Goal: Task Accomplishment & Management: Manage account settings

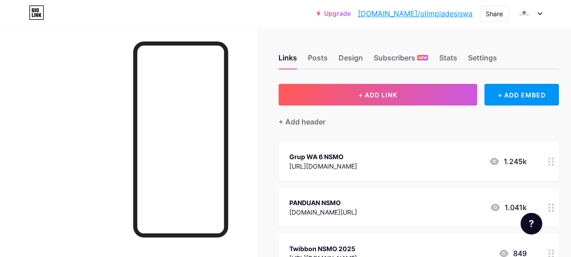
click at [550, 163] on div at bounding box center [550, 161] width 15 height 39
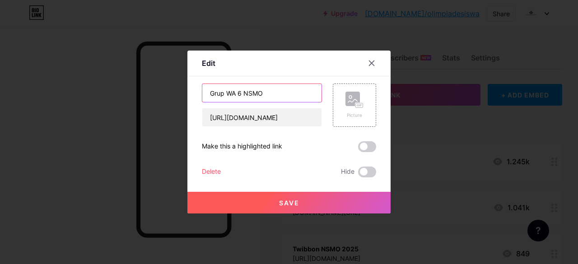
click at [260, 93] on input "Grup WA 6 NSMO" at bounding box center [261, 93] width 119 height 18
click at [243, 91] on input "Grup WA 6 NSMO" at bounding box center [261, 93] width 119 height 18
type input "Grup WA 7 NSMO"
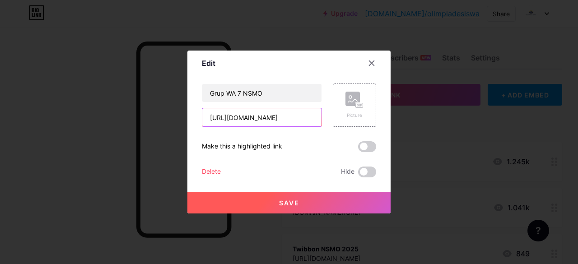
click at [222, 120] on input "[URL][DOMAIN_NAME]" at bounding box center [261, 117] width 119 height 18
click at [360, 257] on div at bounding box center [289, 132] width 578 height 264
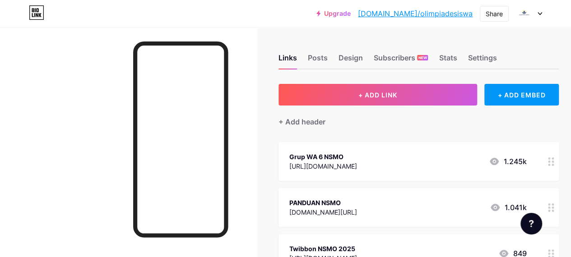
click at [550, 161] on circle at bounding box center [549, 162] width 2 height 2
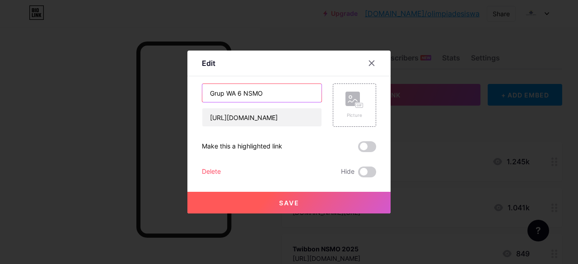
click at [238, 90] on input "Grup WA 6 NSMO" at bounding box center [261, 93] width 119 height 18
type input "Grup WA 7 NSMO"
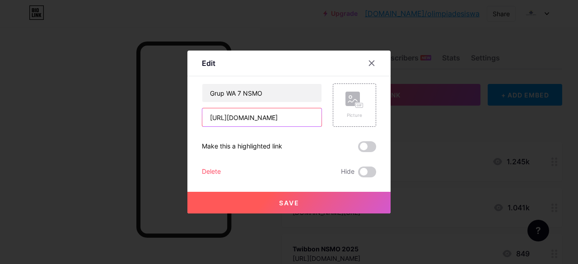
click at [241, 116] on input "[URL][DOMAIN_NAME]" at bounding box center [261, 117] width 119 height 18
paste input "[URL][DOMAIN_NAME]"
type input "[URL][DOMAIN_NAME]"
click at [245, 201] on button "Save" at bounding box center [288, 203] width 203 height 22
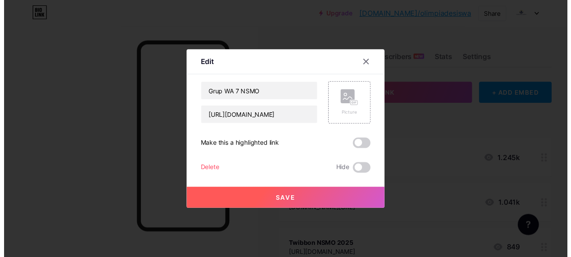
scroll to position [0, 0]
